Goal: Information Seeking & Learning: Learn about a topic

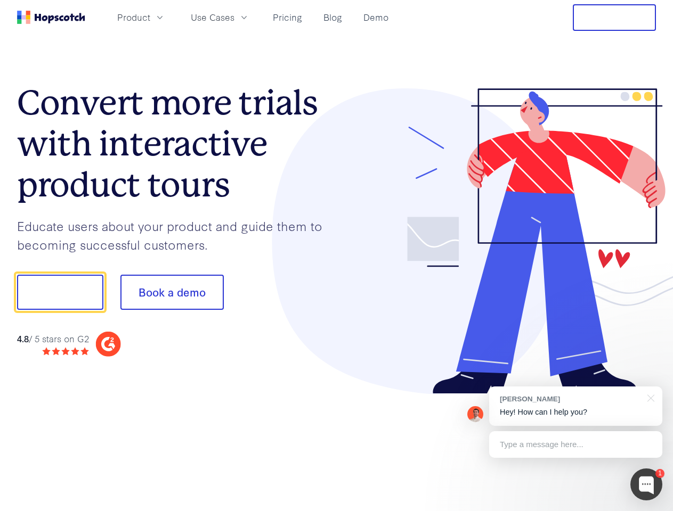
click at [337, 256] on div at bounding box center [497, 241] width 320 height 306
click at [150, 17] on span "Product" at bounding box center [133, 17] width 33 height 13
click at [234, 17] on span "Use Cases" at bounding box center [213, 17] width 44 height 13
click at [614, 18] on button "Free Trial" at bounding box center [614, 17] width 83 height 27
click at [60, 292] on button "Show me!" at bounding box center [60, 292] width 86 height 35
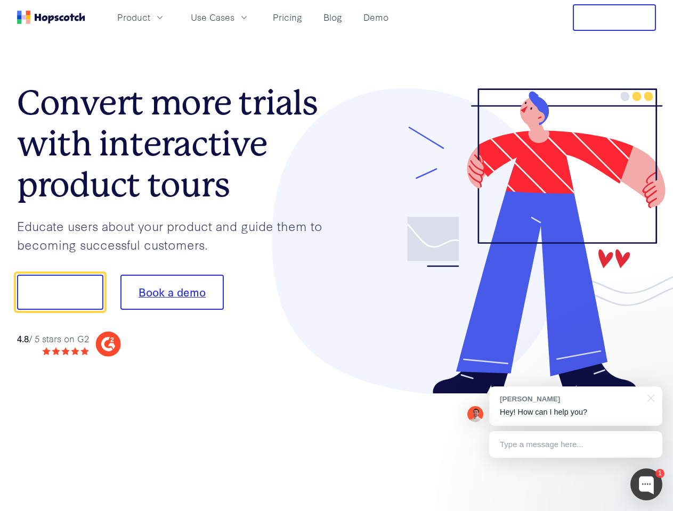
click at [172, 292] on button "Book a demo" at bounding box center [171, 292] width 103 height 35
click at [646, 485] on div at bounding box center [646, 485] width 32 height 32
click at [575, 406] on div "[PERSON_NAME] Hey! How can I help you?" at bounding box center [575, 406] width 173 height 39
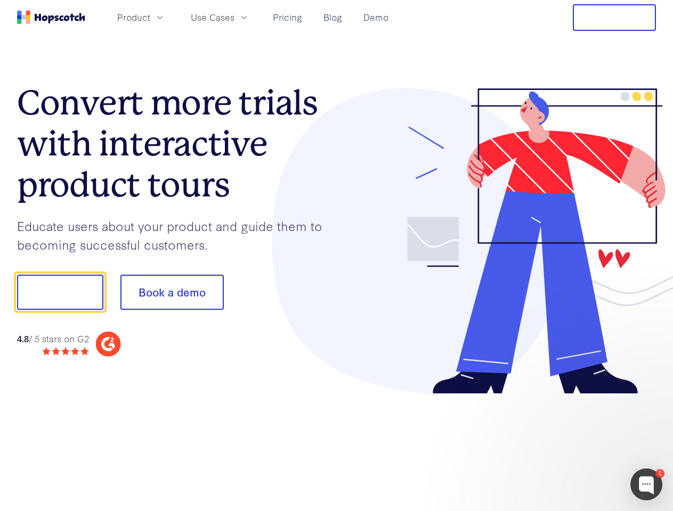
click at [649, 397] on div at bounding box center [562, 290] width 200 height 355
click at [575, 445] on div at bounding box center [562, 362] width 200 height 213
